Goal: Task Accomplishment & Management: Use online tool/utility

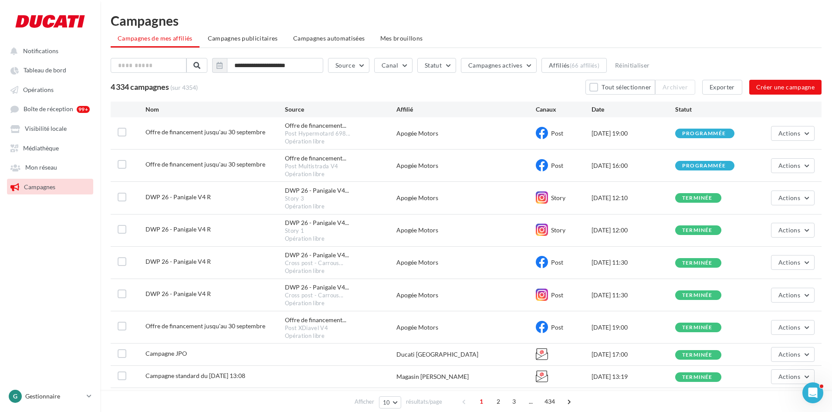
click at [55, 191] on link "Campagnes" at bounding box center [50, 187] width 90 height 16
click at [64, 255] on nav "Notifications Tableau de bord Opérations Boîte de réception" at bounding box center [50, 206] width 100 height 412
click at [218, 70] on button "button" at bounding box center [219, 65] width 15 height 15
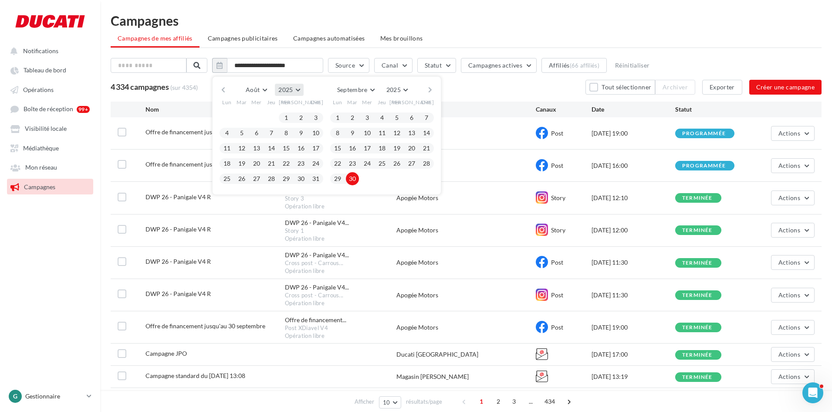
click at [293, 86] on span "2025" at bounding box center [285, 89] width 14 height 7
click at [280, 112] on button "2024" at bounding box center [273, 111] width 61 height 16
click at [269, 91] on button "Août" at bounding box center [256, 90] width 28 height 12
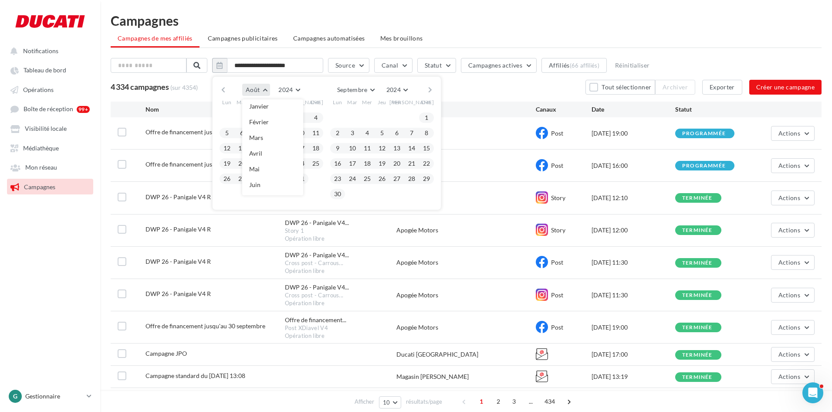
scroll to position [0, 0]
click at [268, 108] on span "Janvier" at bounding box center [259, 106] width 20 height 7
click at [420, 89] on div "[PERSON_NAME] Mars Avril Mai Juin Juillet Août Septembre Octobre Novembre [DATE…" at bounding box center [326, 90] width 199 height 12
click at [410, 89] on button "2024" at bounding box center [396, 90] width 28 height 12
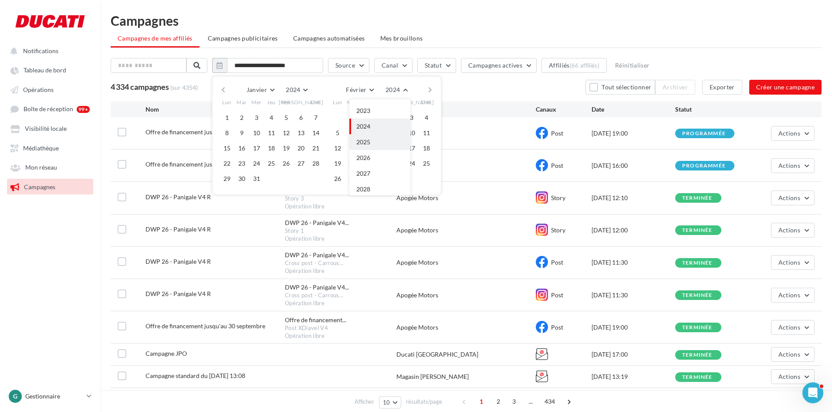
click at [381, 143] on button "2025" at bounding box center [379, 142] width 61 height 16
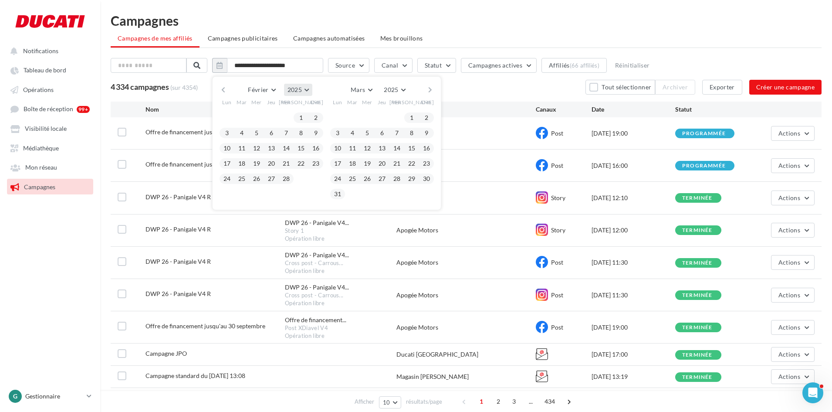
click at [297, 89] on span "2025" at bounding box center [294, 89] width 14 height 7
click at [287, 108] on button "2024" at bounding box center [281, 111] width 61 height 16
click at [277, 91] on button "Février" at bounding box center [261, 90] width 34 height 12
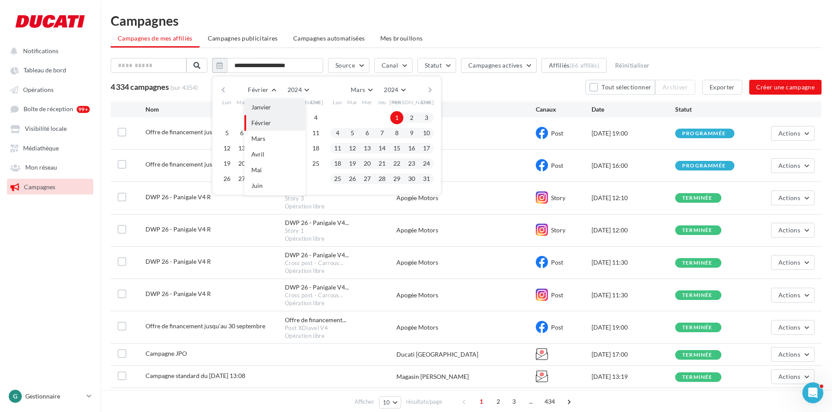
click at [270, 109] on span "Janvier" at bounding box center [261, 106] width 20 height 7
click at [233, 120] on button "1" at bounding box center [226, 117] width 13 height 13
click at [400, 91] on span "2024" at bounding box center [392, 89] width 14 height 7
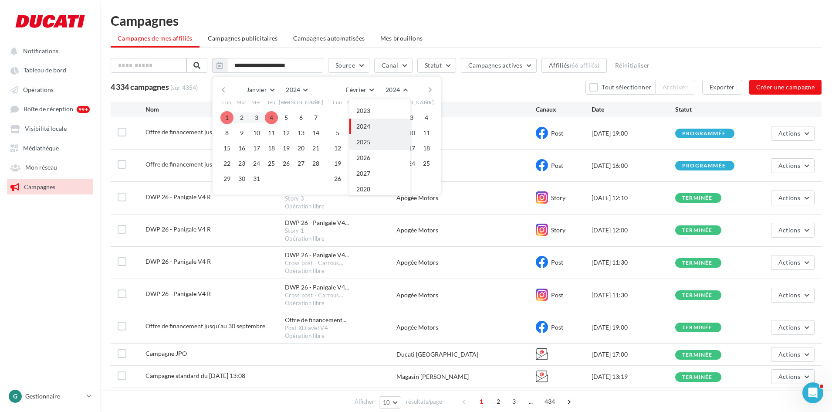
click at [377, 142] on button "2025" at bounding box center [379, 142] width 61 height 16
click at [366, 89] on span "Février" at bounding box center [356, 89] width 20 height 7
click at [372, 165] on button "Août" at bounding box center [372, 168] width 61 height 16
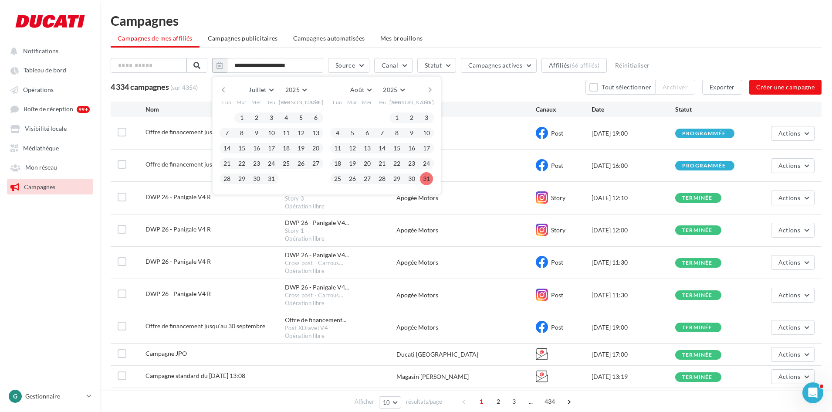
click at [431, 178] on button "31" at bounding box center [426, 178] width 13 height 13
type input "**********"
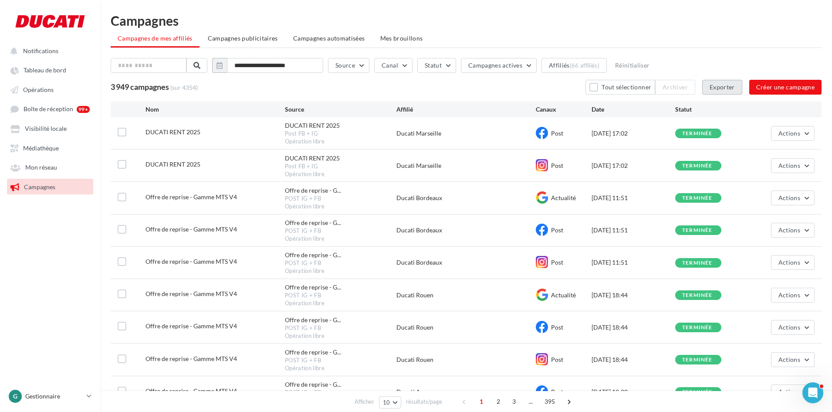
click at [729, 92] on button "Exporter" at bounding box center [722, 87] width 40 height 15
